Goal: Information Seeking & Learning: Learn about a topic

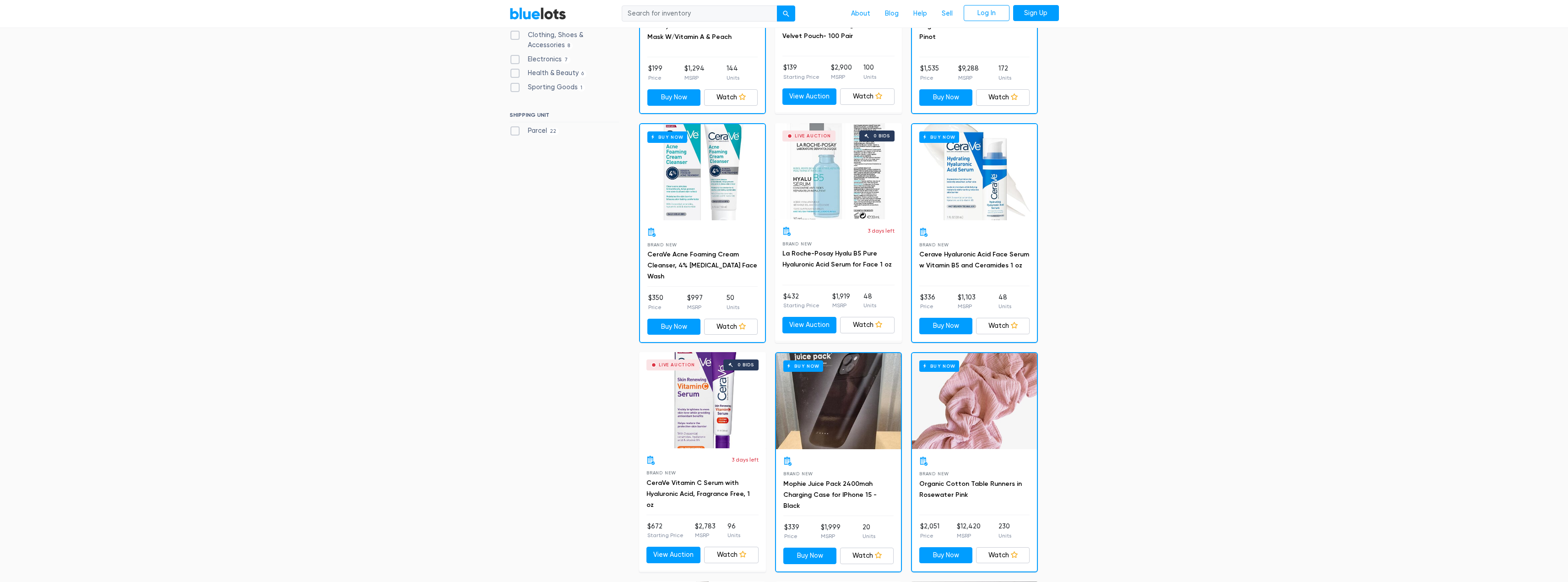
scroll to position [412, 0]
click at [515, 130] on label "Parcel 22" at bounding box center [534, 131] width 50 height 10
click at [515, 130] on input "Parcel 22" at bounding box center [513, 130] width 6 height 6
checkbox input "true"
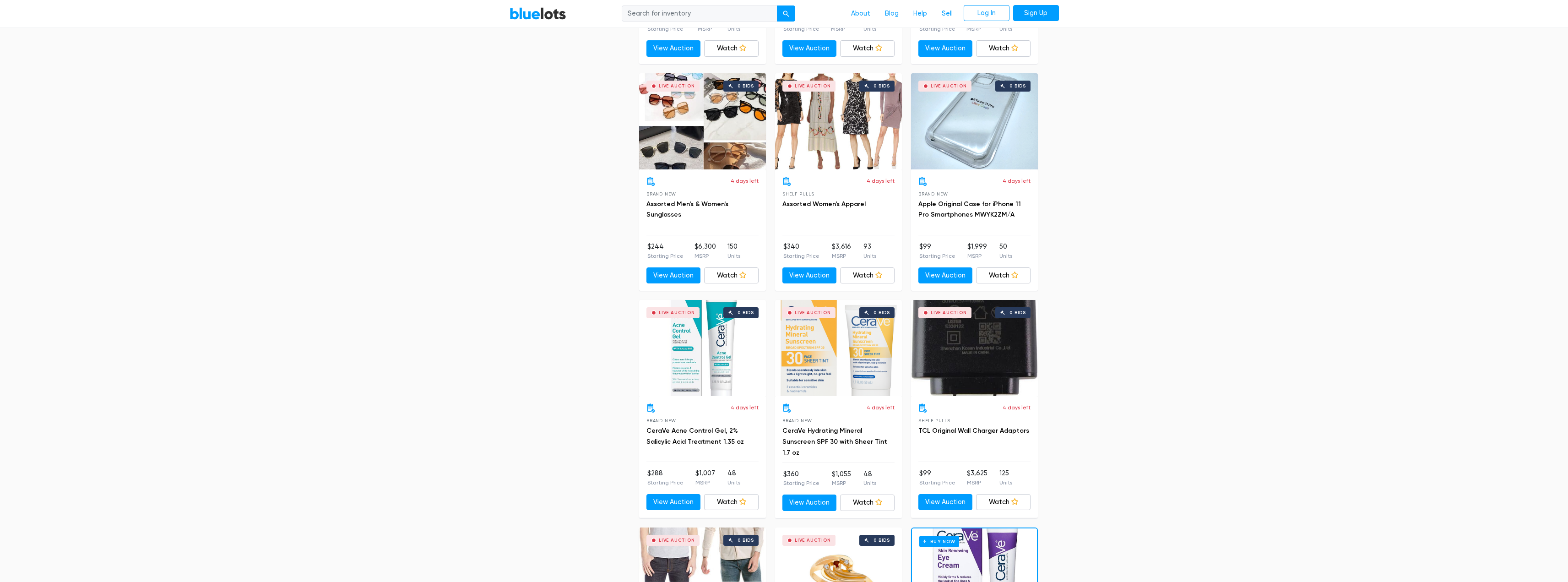
scroll to position [1482, 0]
